Goal: Find specific fact: Find specific fact

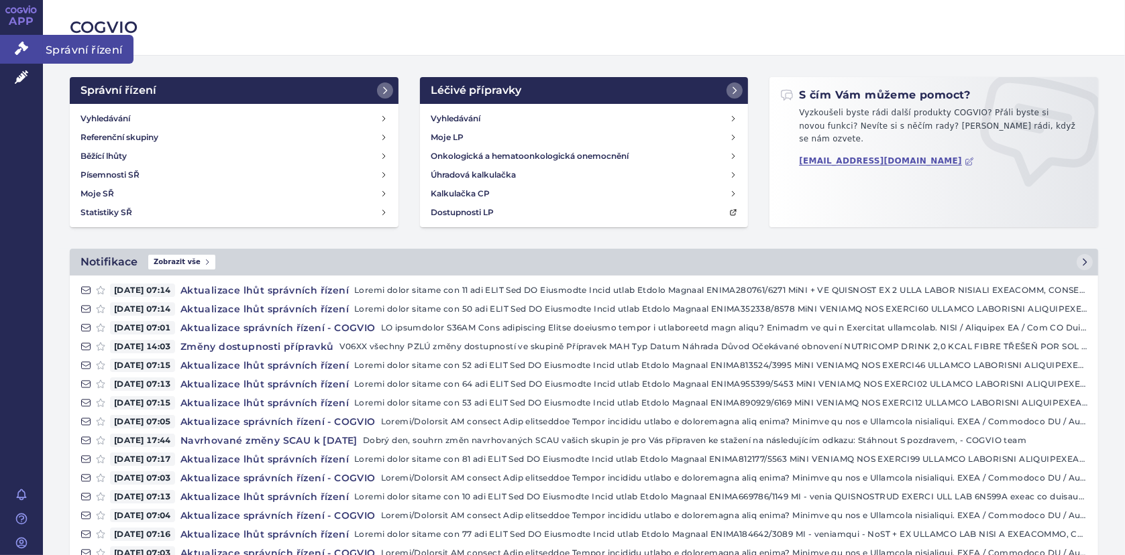
click at [7, 45] on link "Správní řízení" at bounding box center [21, 49] width 43 height 28
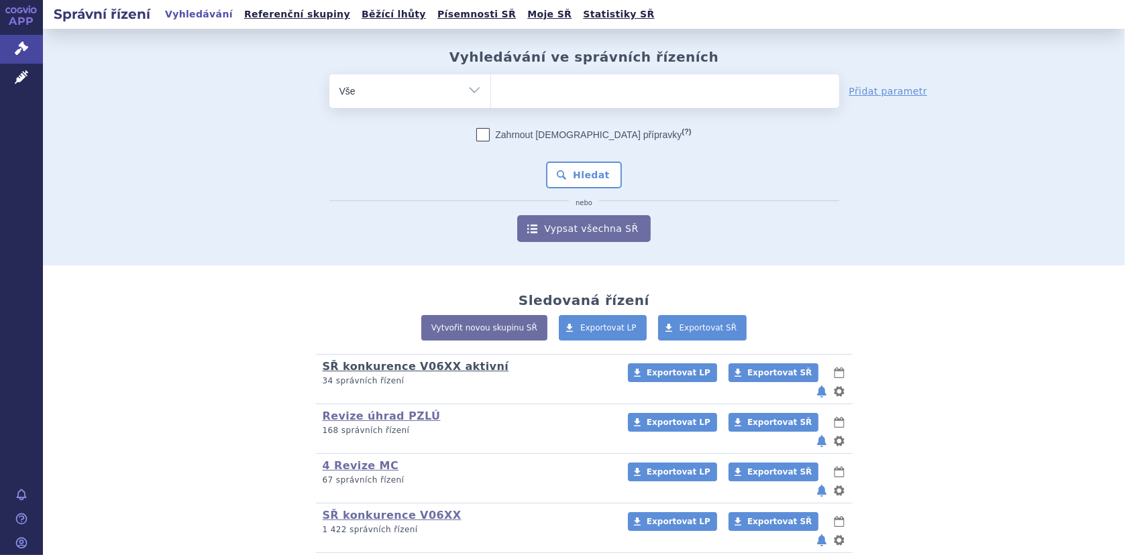
click at [404, 366] on link "SŘ konkurence V06XX aktivní" at bounding box center [416, 366] width 186 height 13
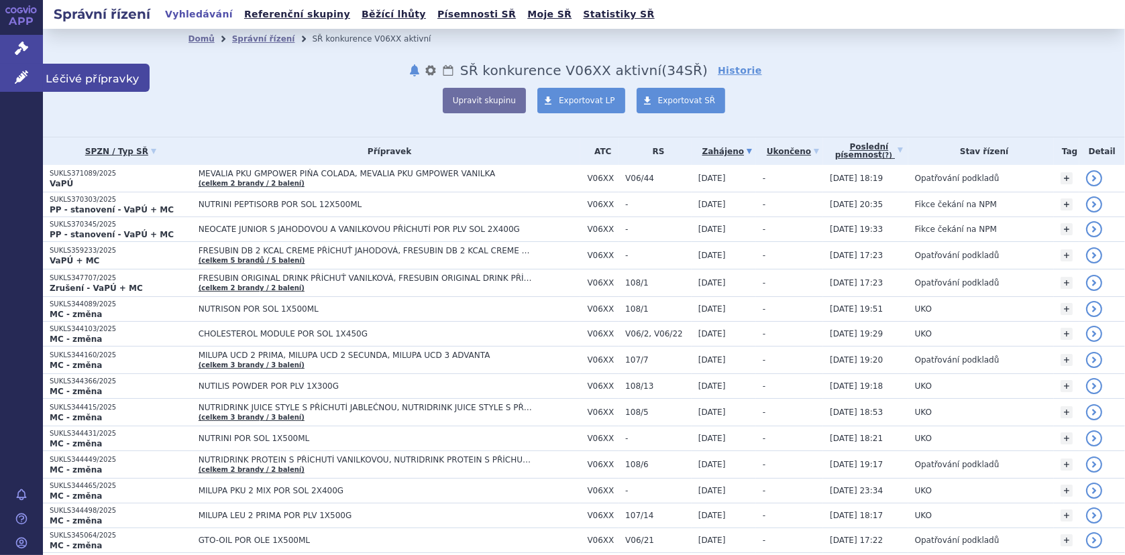
click at [21, 76] on icon at bounding box center [21, 76] width 13 height 13
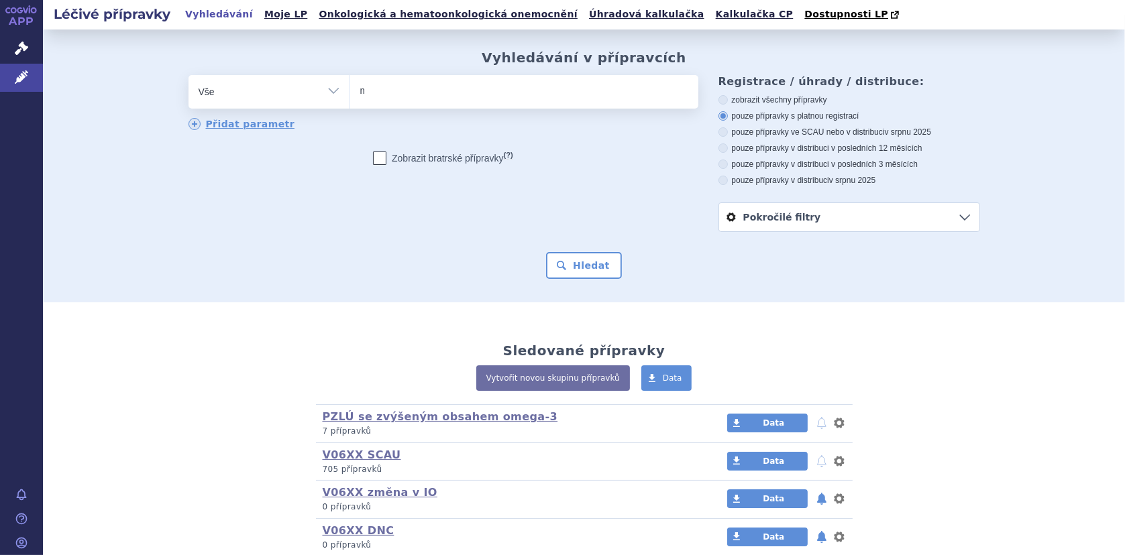
type input "mi"
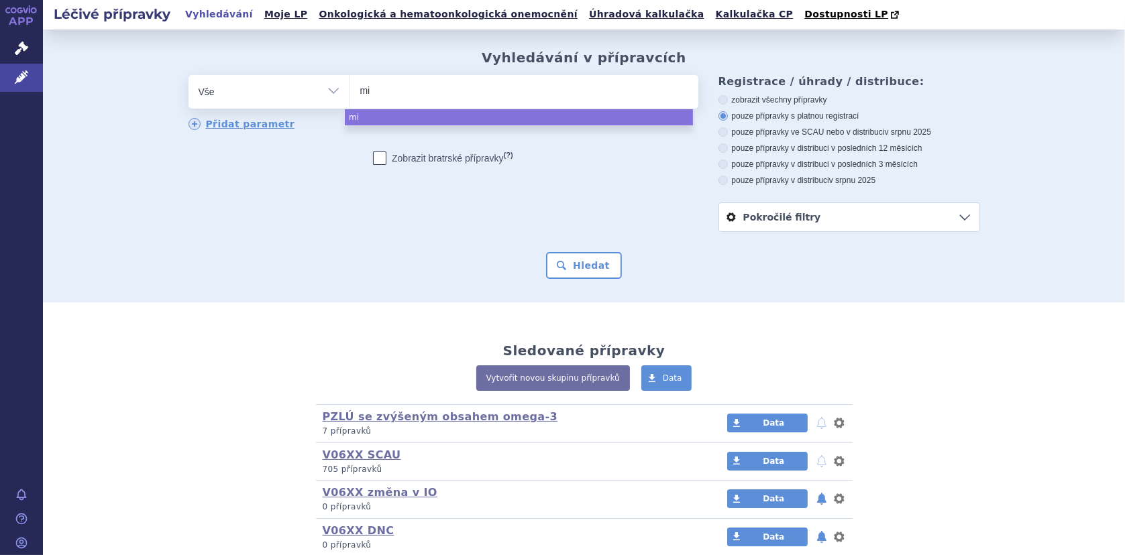
type input "mil"
type input "milu"
type input "milup"
type input "milupa"
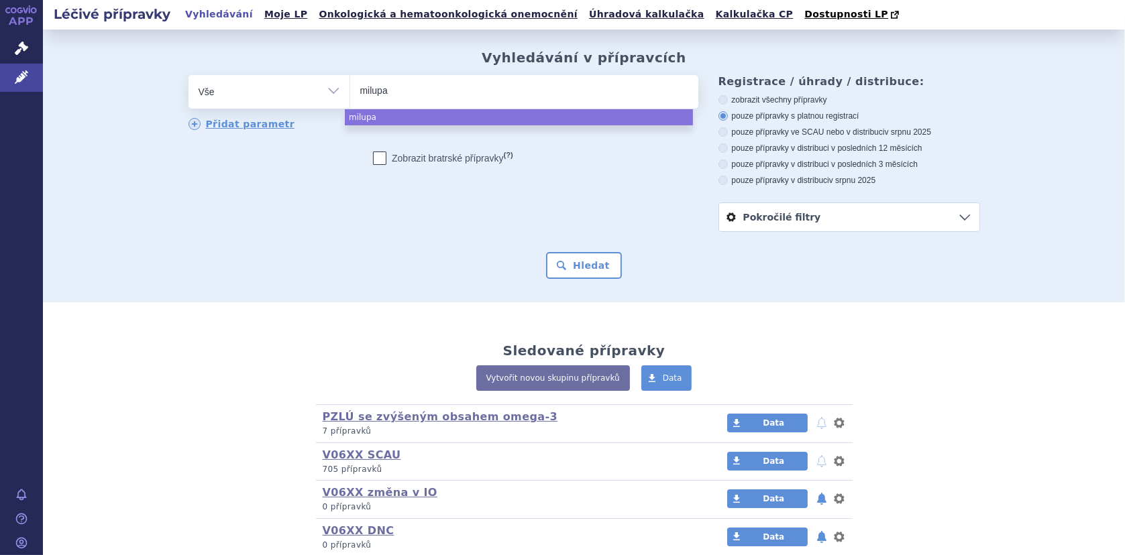
type input "milupa u"
type input "milupa uc"
type input "milupa ucd"
select select "milupa ucd"
click at [588, 269] on button "Hledat" at bounding box center [584, 265] width 76 height 27
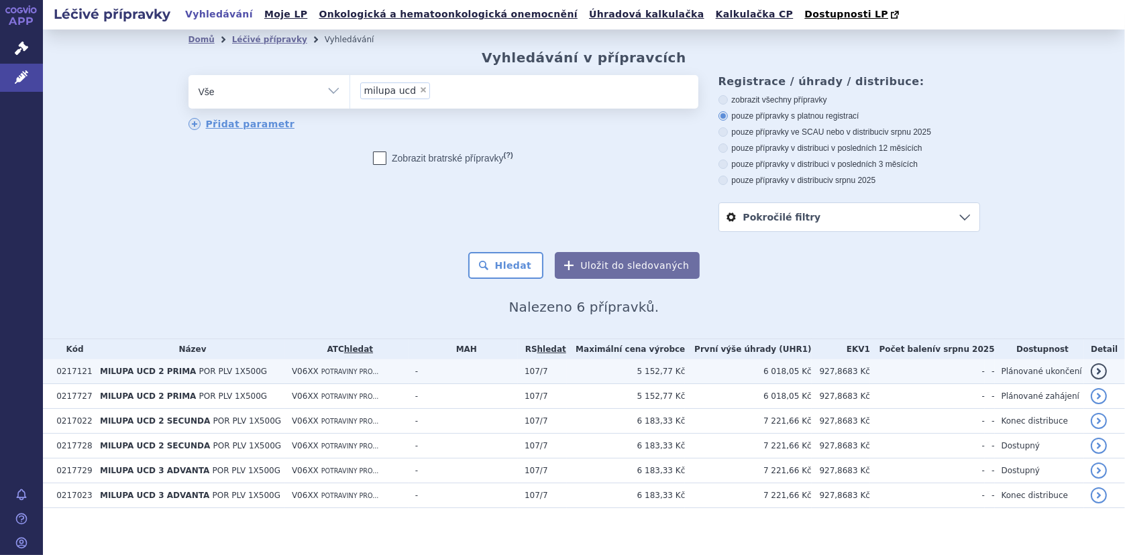
click at [146, 368] on span "MILUPA UCD 2 PRIMA" at bounding box center [148, 371] width 96 height 9
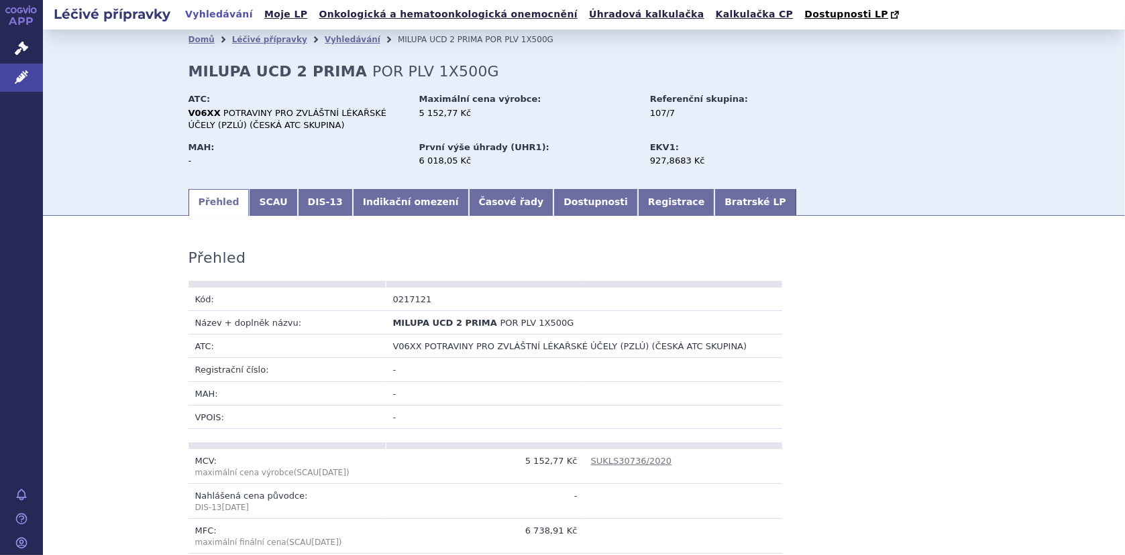
scroll to position [201, 0]
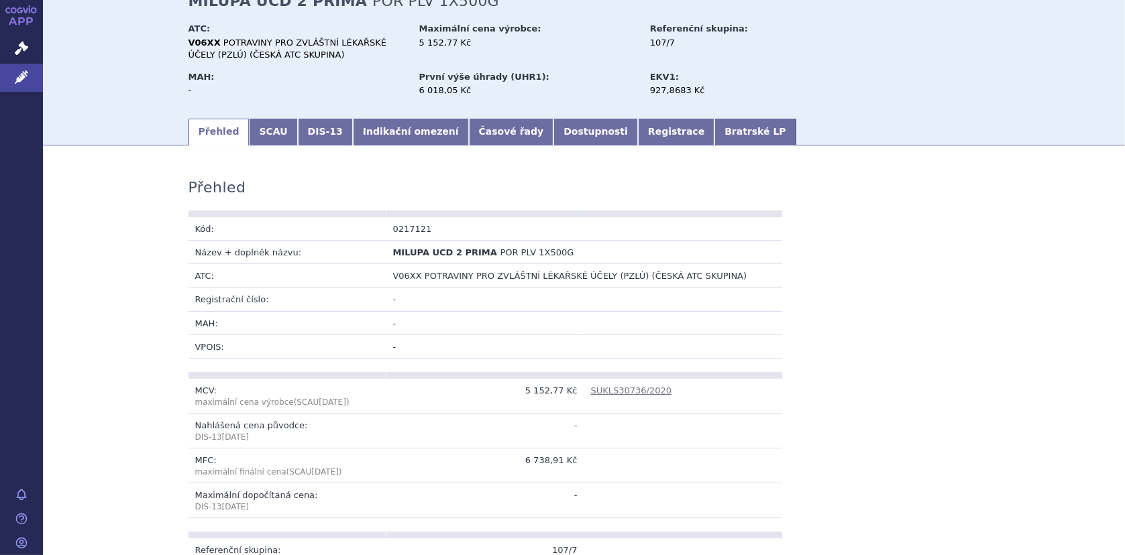
scroll to position [67, 0]
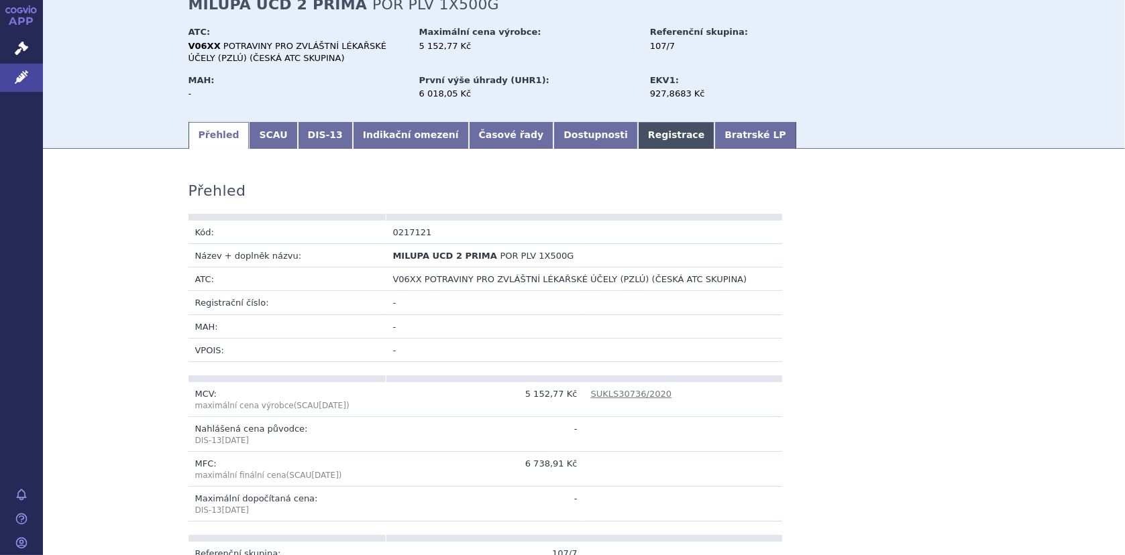
click at [638, 137] on link "Registrace" at bounding box center [676, 135] width 76 height 27
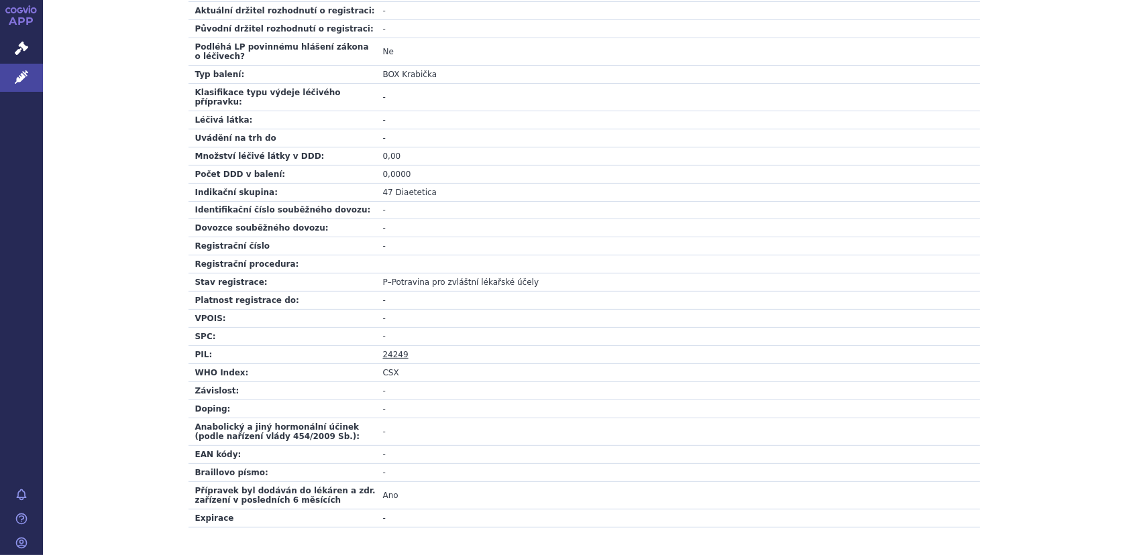
scroll to position [402, 0]
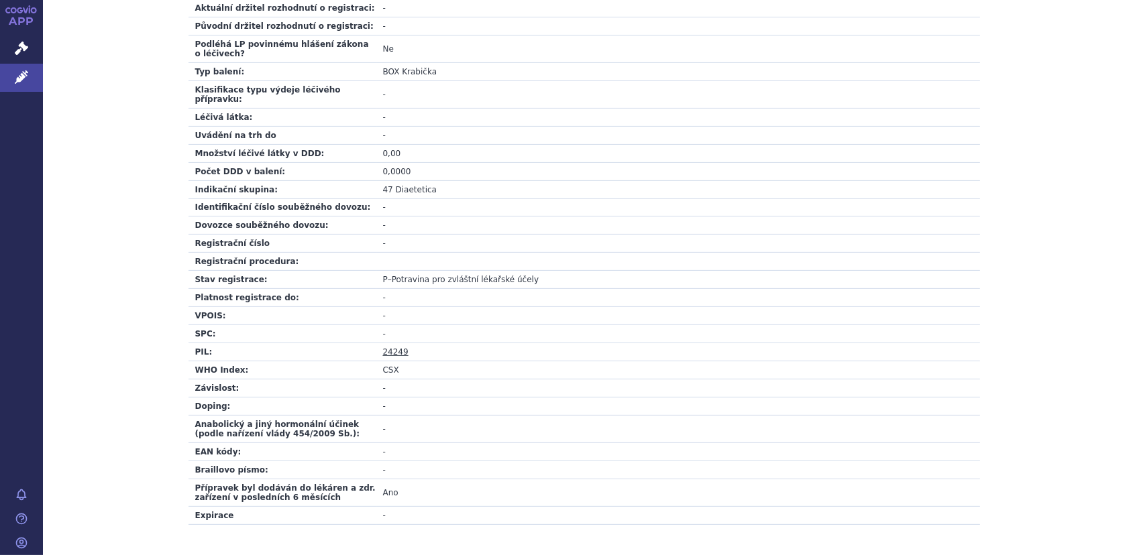
click at [383, 347] on link "24249" at bounding box center [395, 351] width 25 height 9
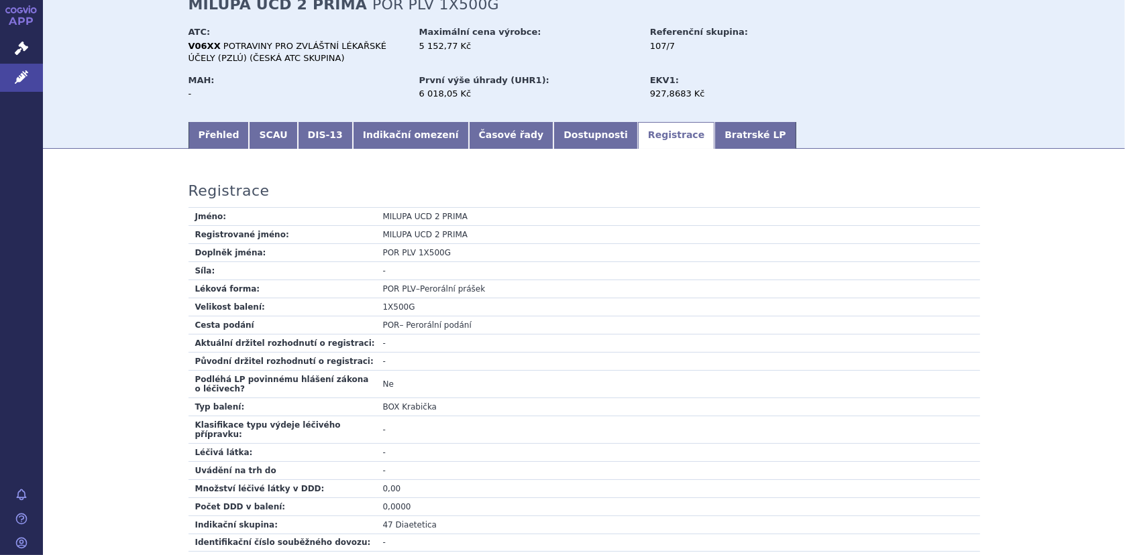
scroll to position [0, 0]
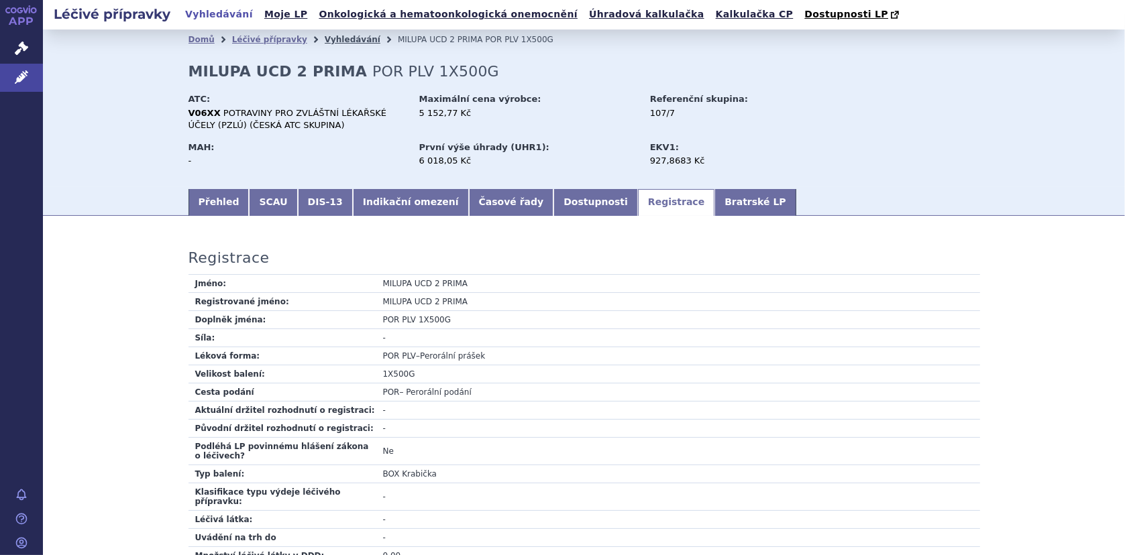
click at [342, 43] on link "Vyhledávání" at bounding box center [353, 39] width 56 height 9
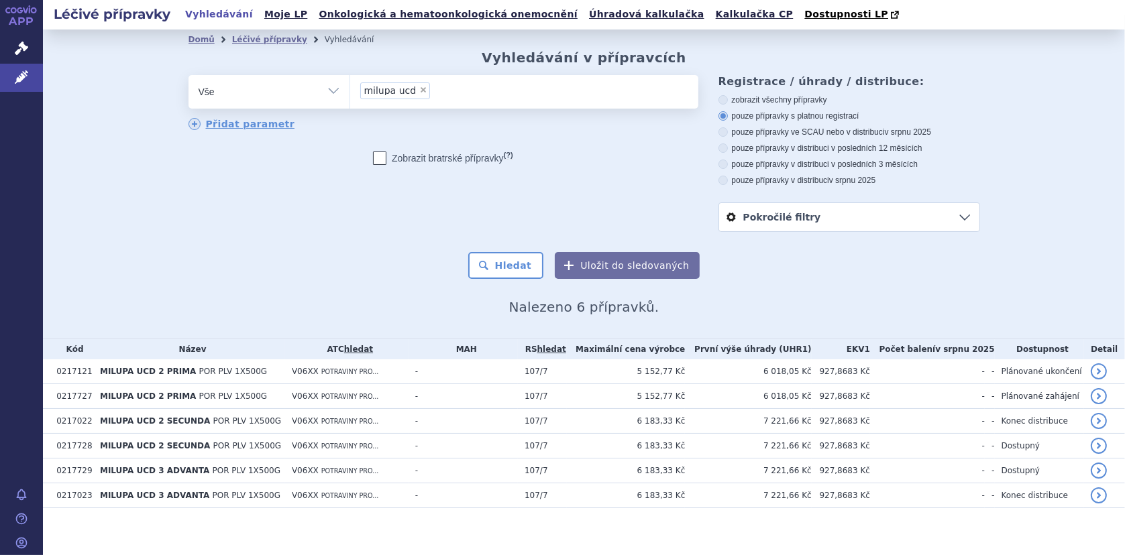
click at [419, 89] on span "×" at bounding box center [423, 90] width 8 height 8
click at [350, 89] on select "milupa ucd" at bounding box center [349, 91] width 1 height 34
select select
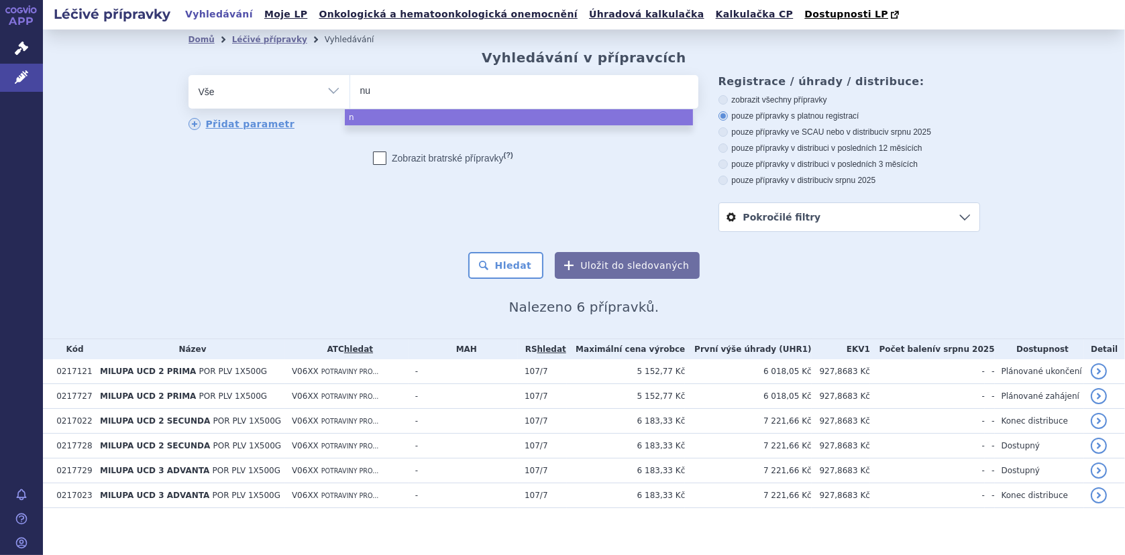
type input "nut"
type input "nutri"
type input "nutris"
type input "nutrison"
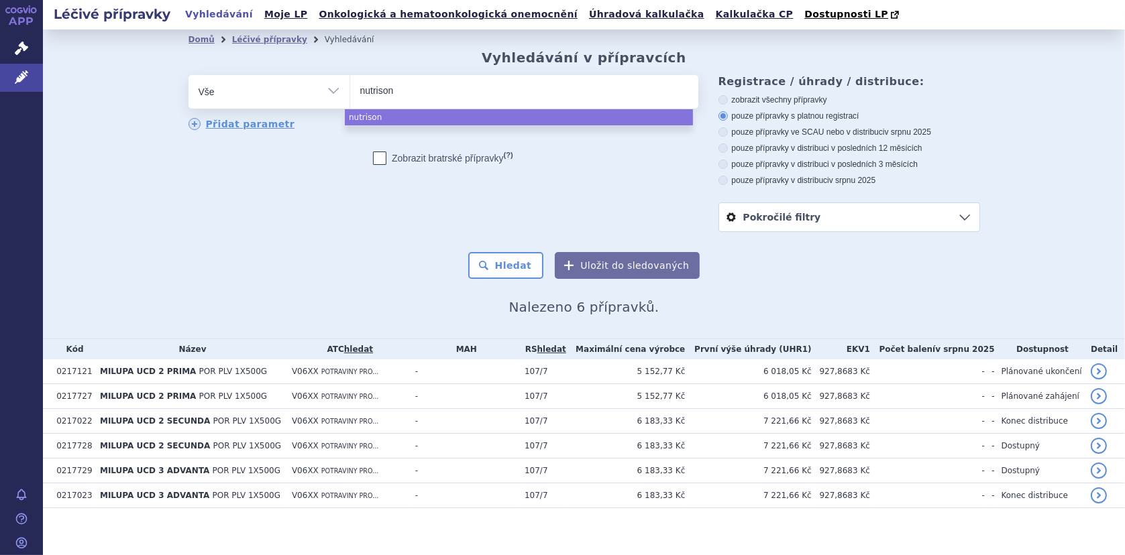
type input "nutrison m"
type input "nutrison mu"
type input "nutrison mul"
type input "nutrison mult"
type input "nutrison multi"
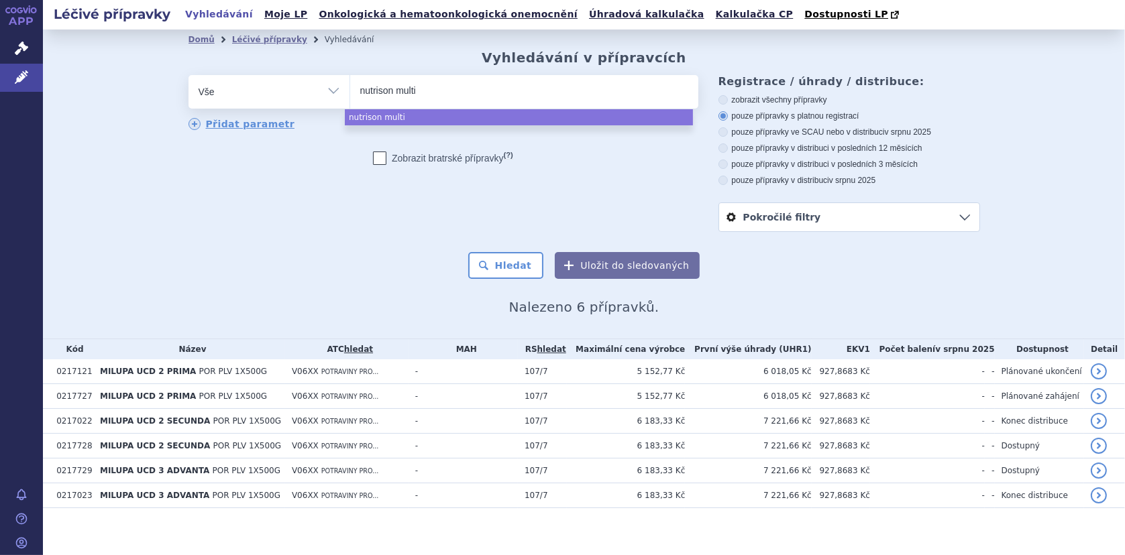
type input "nutrison multi f"
type input "nutrison multi fib"
type input "nutrison multi fibr"
type input "nutrison multi fibre"
select select "nutrison multi fibre"
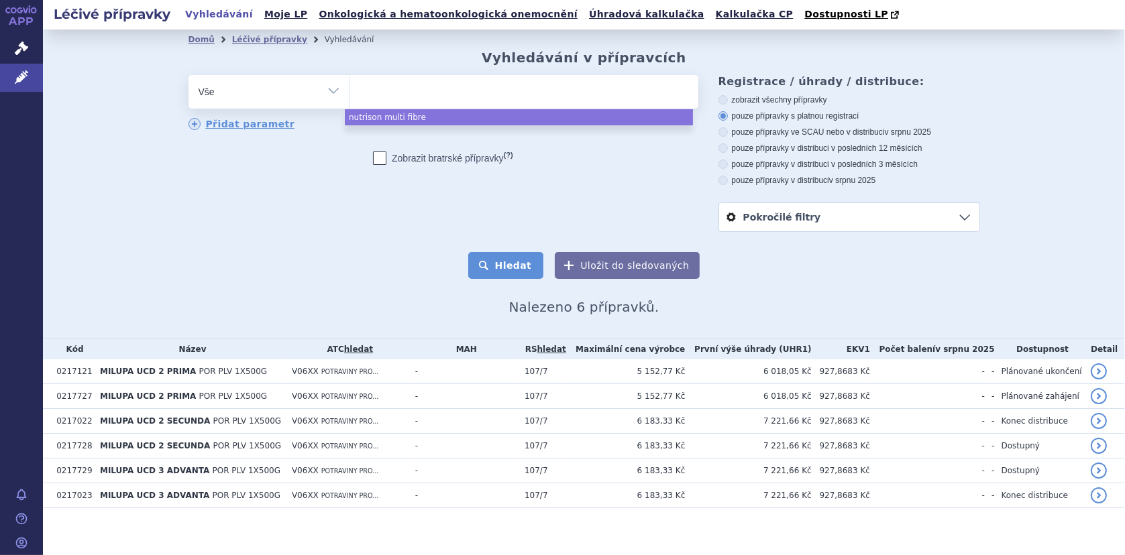
click at [505, 264] on button "Hledat" at bounding box center [506, 265] width 76 height 27
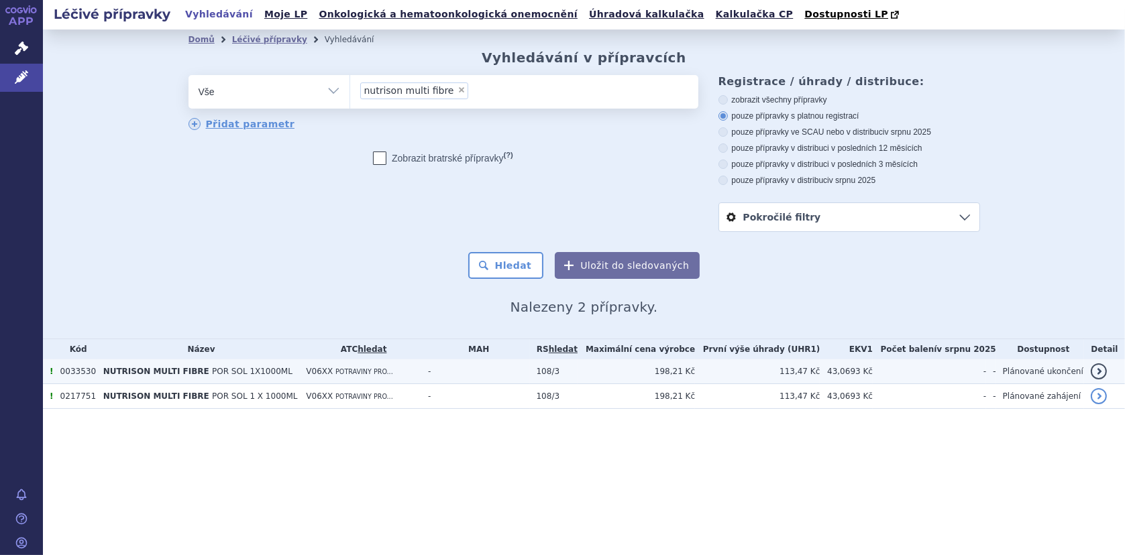
click at [182, 370] on span "NUTRISON MULTI FIBRE" at bounding box center [156, 371] width 106 height 9
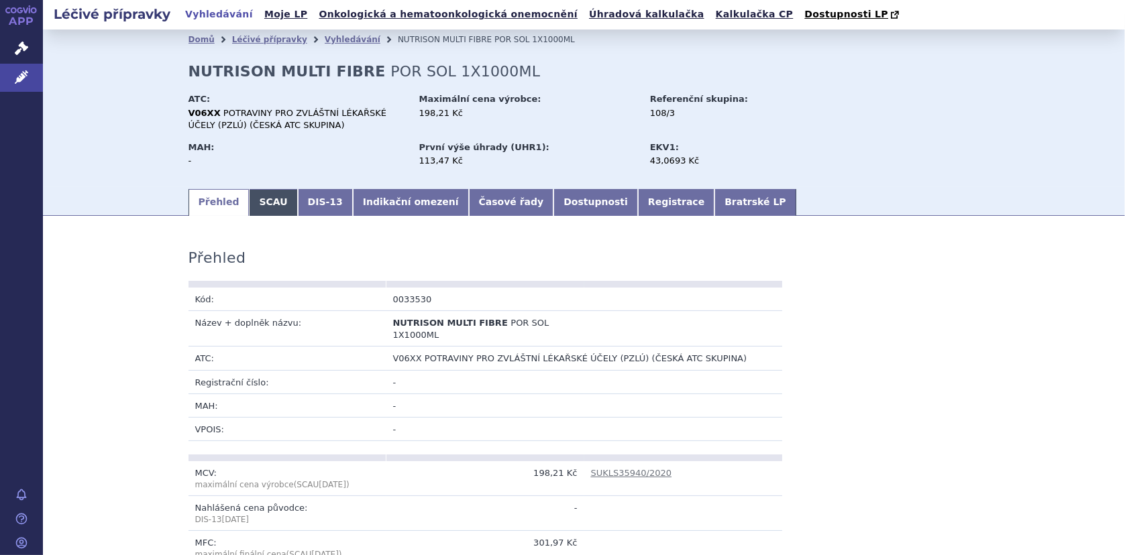
click at [256, 205] on link "SCAU" at bounding box center [273, 202] width 48 height 27
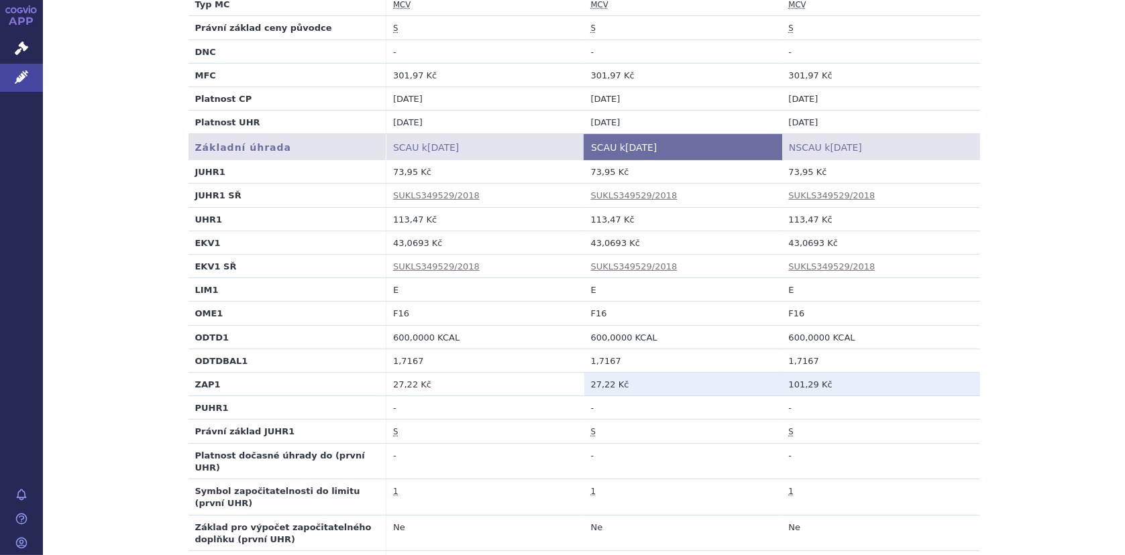
scroll to position [402, 0]
drag, startPoint x: 585, startPoint y: 243, endPoint x: 615, endPoint y: 242, distance: 30.2
click at [615, 242] on td "43,0693 Kč" at bounding box center [683, 240] width 198 height 23
copy td "43,0693"
click at [617, 478] on td "1" at bounding box center [683, 496] width 198 height 36
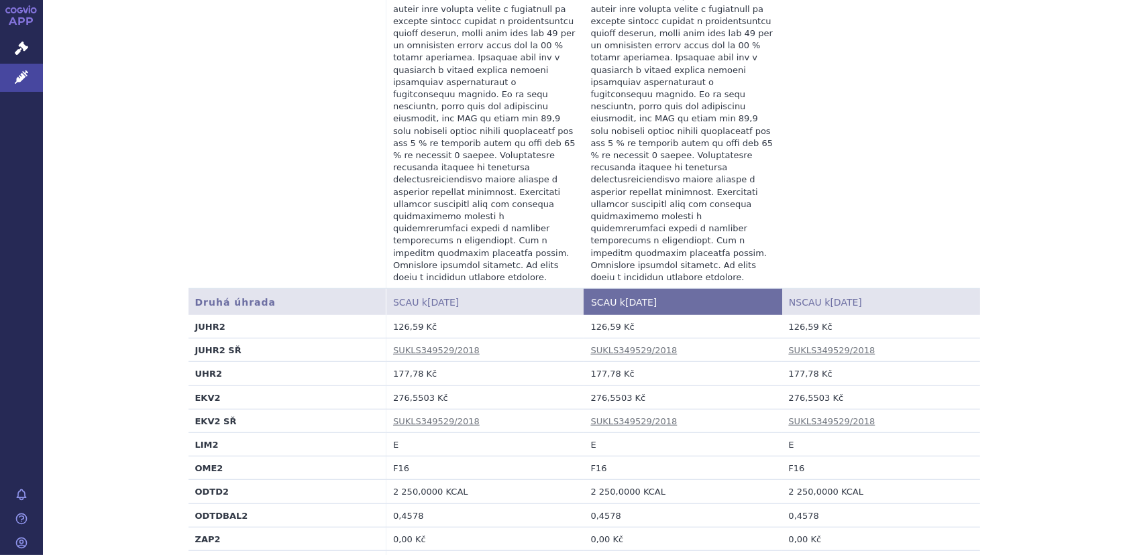
scroll to position [1140, 0]
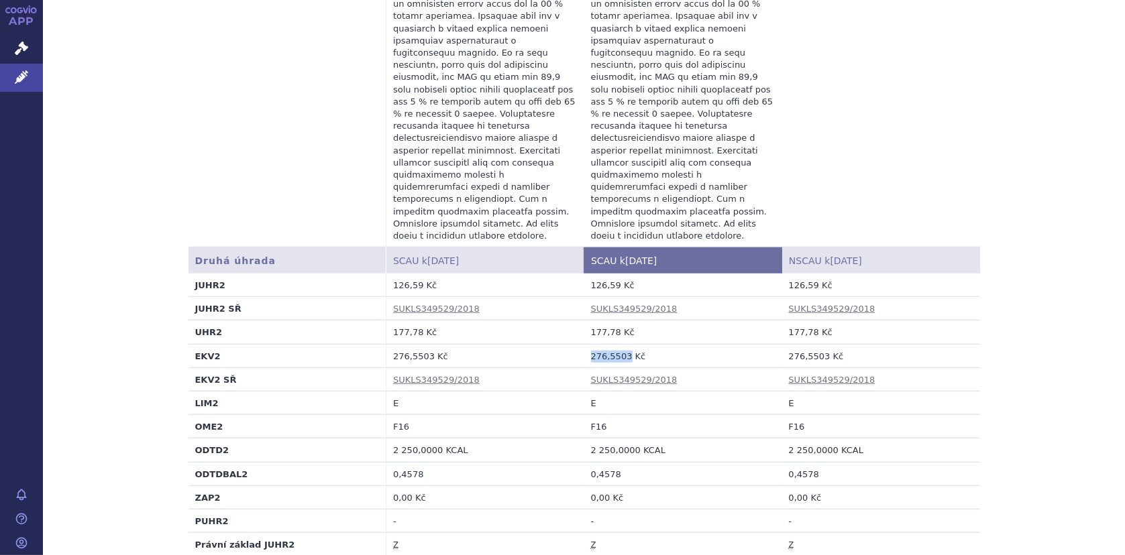
drag, startPoint x: 586, startPoint y: 290, endPoint x: 618, endPoint y: 292, distance: 32.9
click at [618, 344] on td "276,5503 Kč" at bounding box center [683, 355] width 198 height 23
copy td "276,5503"
click at [720, 123] on td at bounding box center [683, 76] width 198 height 341
